Goal: Task Accomplishment & Management: Complete application form

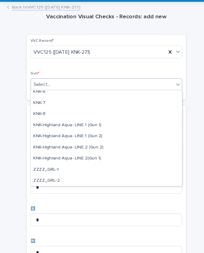
scroll to position [165, 0]
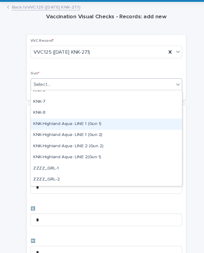
click at [85, 124] on div "KNK-Highland Aqua- LINE 1 (Gun 1)" at bounding box center [102, 129] width 144 height 11
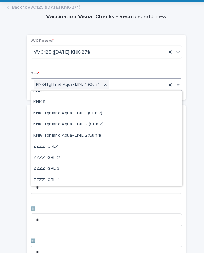
scroll to position [175, 0]
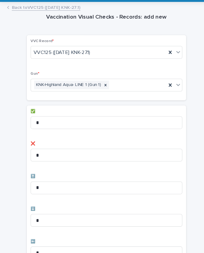
click at [85, 115] on p "✅" at bounding box center [101, 117] width 145 height 4
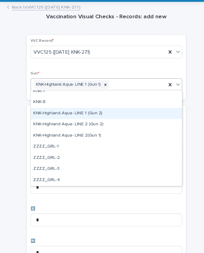
click at [89, 114] on div "KNK-Highland Aqua- LINE 1 (Gun 2)" at bounding box center [102, 119] width 144 height 11
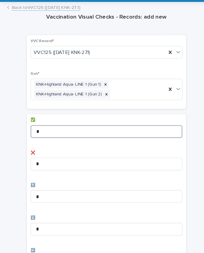
click at [62, 130] on input "*" at bounding box center [101, 136] width 145 height 12
click at [71, 130] on input "*" at bounding box center [101, 136] width 145 height 12
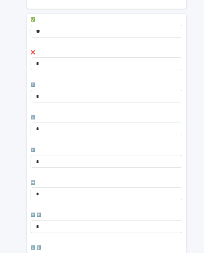
scroll to position [98, 0]
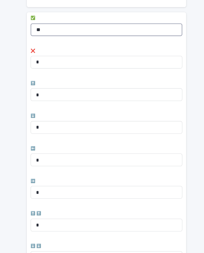
type input "**"
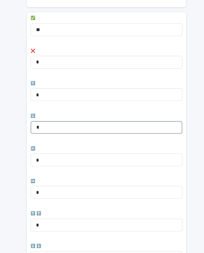
click at [58, 126] on input "*" at bounding box center [101, 132] width 145 height 12
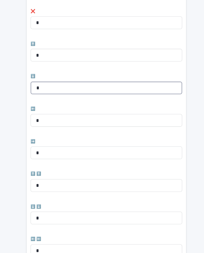
scroll to position [139, 0]
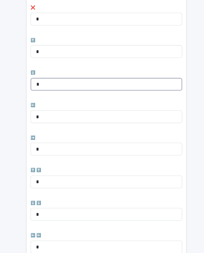
type input "*"
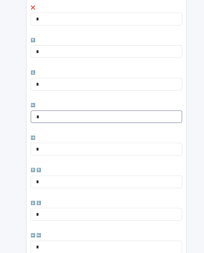
click at [60, 116] on input "*" at bounding box center [101, 122] width 145 height 12
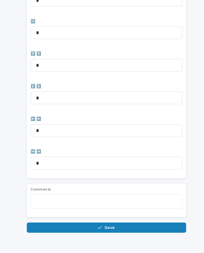
scroll to position [251, 0]
type input "*"
click at [116, 223] on button "Save" at bounding box center [102, 228] width 152 height 10
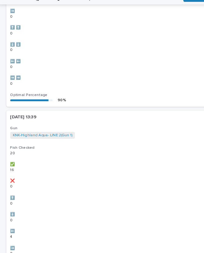
scroll to position [0, 0]
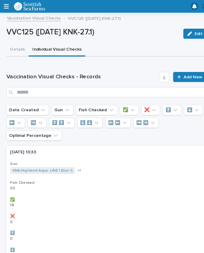
click at [177, 75] on span "Add New" at bounding box center [185, 74] width 18 height 4
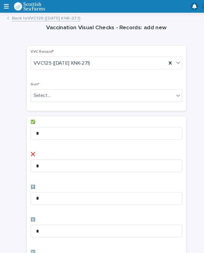
click at [81, 93] on div "Select..." at bounding box center [98, 92] width 137 height 10
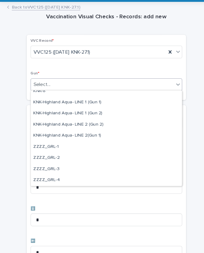
scroll to position [186, 0]
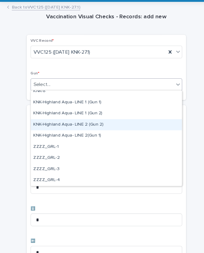
click at [90, 125] on div "KNK-Highland Aqua- LINE 2 (Gun 2)" at bounding box center [102, 130] width 144 height 11
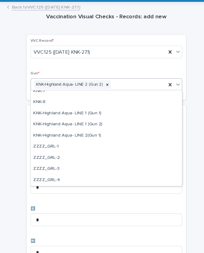
scroll to position [175, 0]
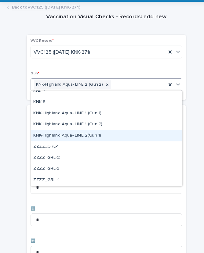
click at [69, 135] on div "KNK-Highland Aqua- LINE 2(Gun 1)" at bounding box center [102, 140] width 144 height 11
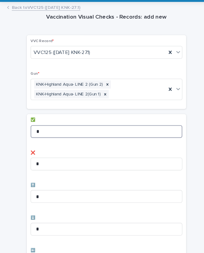
click at [59, 130] on input "*" at bounding box center [101, 136] width 145 height 12
click at [72, 130] on input "*" at bounding box center [101, 136] width 145 height 12
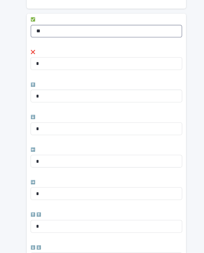
scroll to position [105, 0]
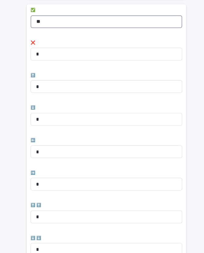
type input "**"
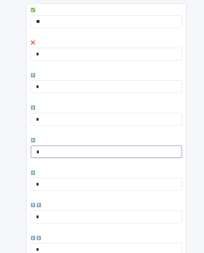
click at [59, 150] on input "*" at bounding box center [101, 156] width 145 height 12
click at [66, 150] on input "*" at bounding box center [101, 156] width 145 height 12
click at [61, 150] on input "*" at bounding box center [101, 156] width 145 height 12
click at [45, 150] on input "*" at bounding box center [101, 156] width 145 height 12
click at [63, 150] on input "*" at bounding box center [101, 156] width 145 height 12
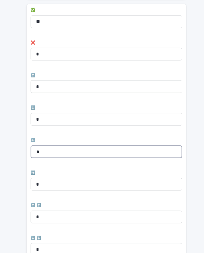
click at [56, 150] on input "*" at bounding box center [101, 156] width 145 height 12
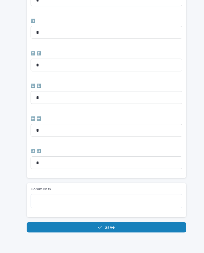
scroll to position [251, 0]
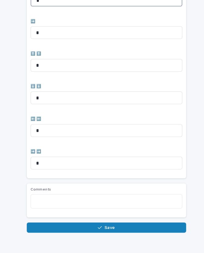
type input "*"
click at [110, 223] on button "Save" at bounding box center [102, 228] width 152 height 10
